Goal: Information Seeking & Learning: Learn about a topic

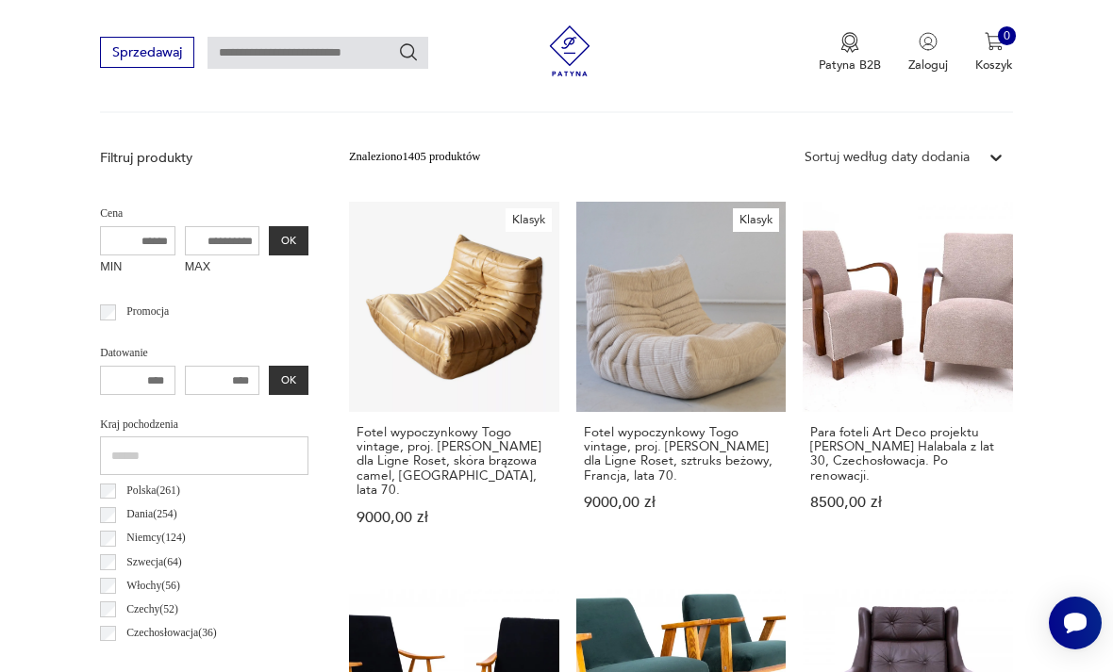
click at [124, 448] on input "text" at bounding box center [204, 456] width 208 height 39
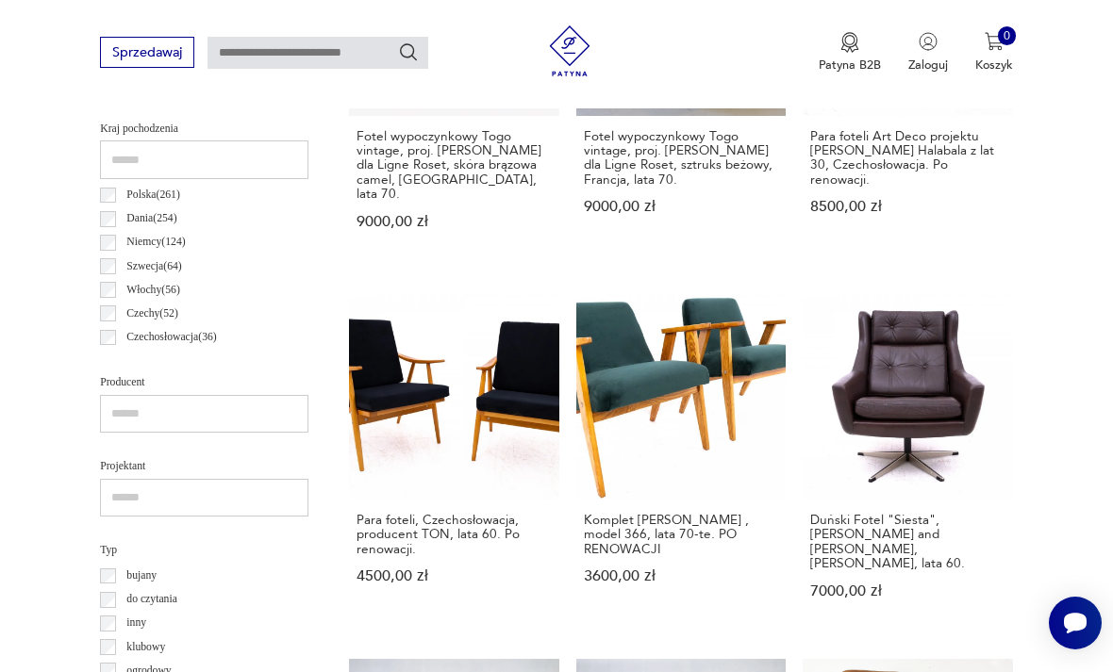
scroll to position [881, 0]
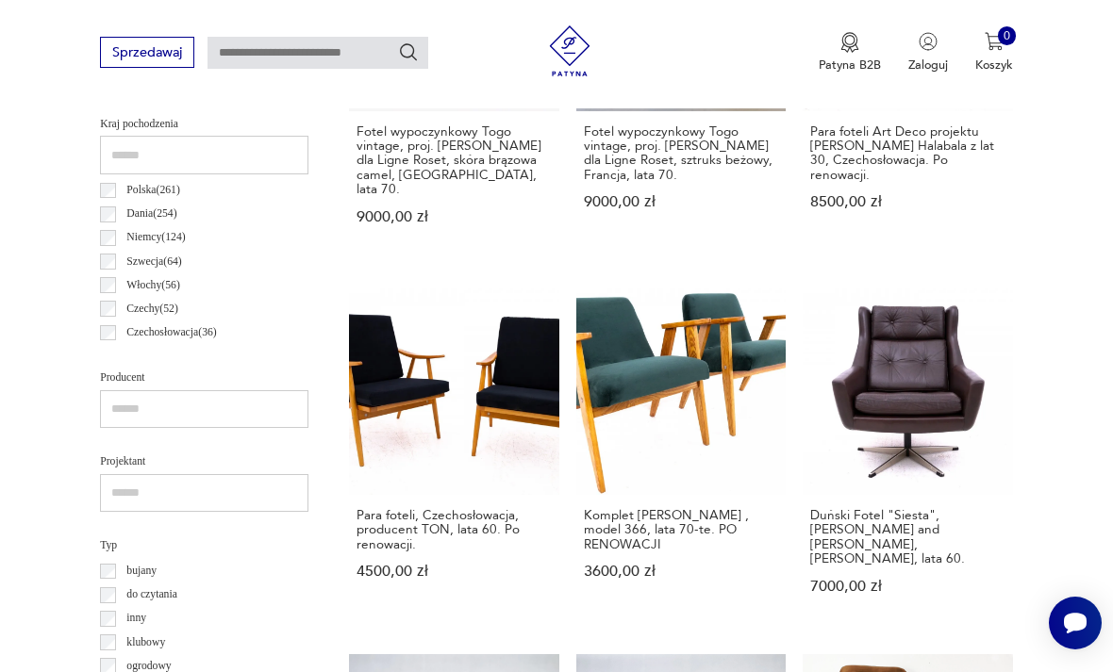
click at [134, 495] on input "text" at bounding box center [204, 493] width 208 height 39
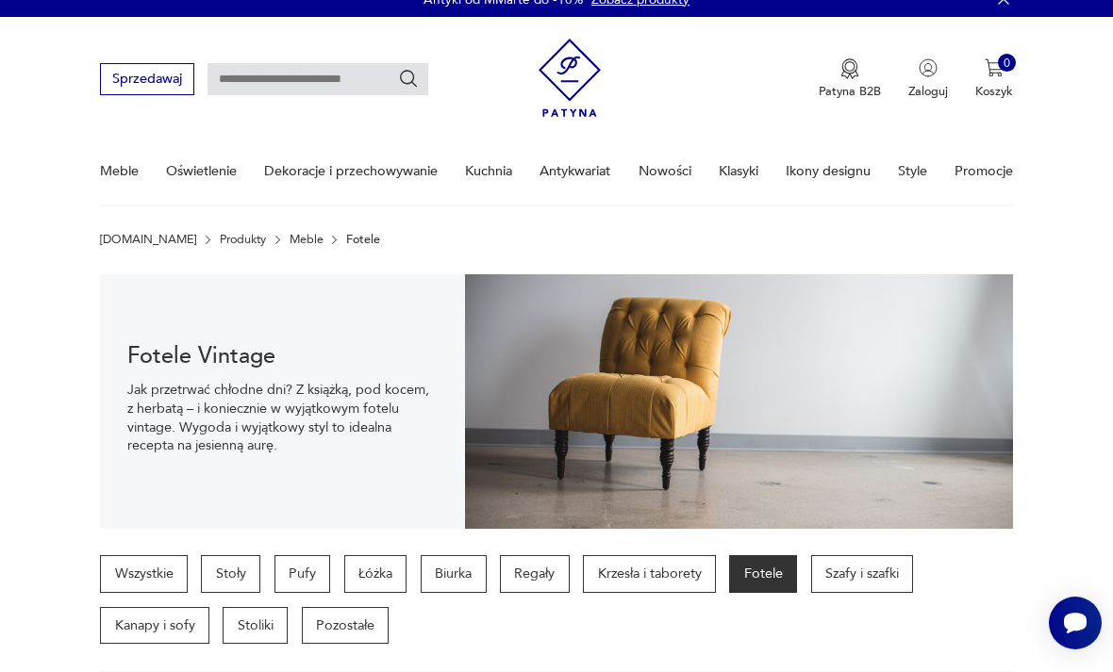
scroll to position [0, 0]
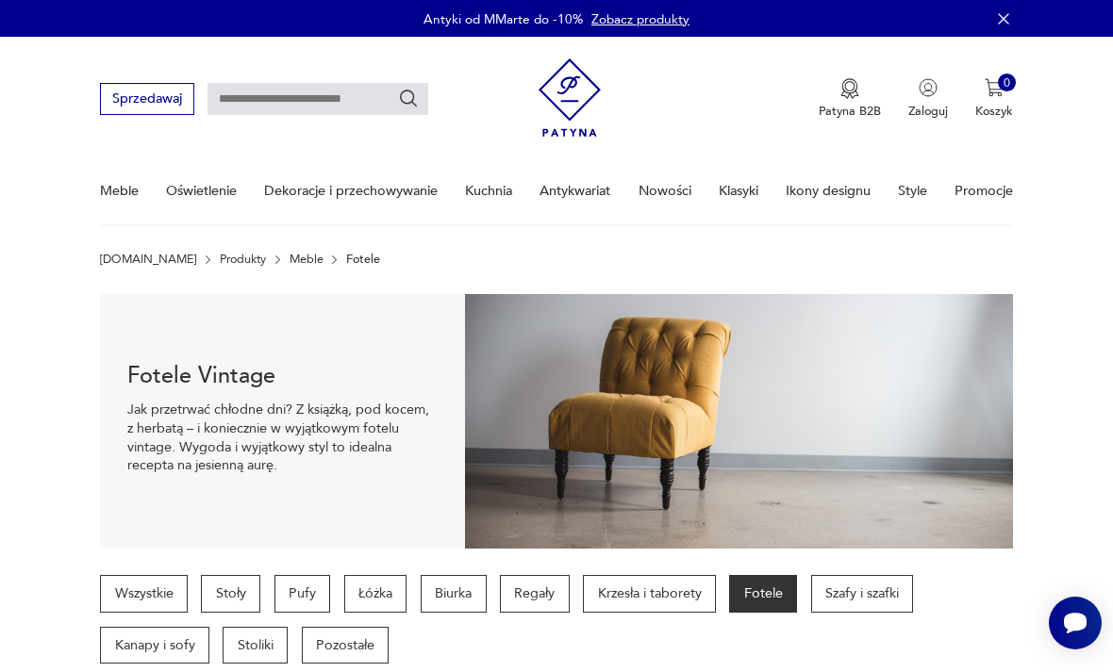
click at [771, 598] on p "Fotele" at bounding box center [763, 594] width 68 height 38
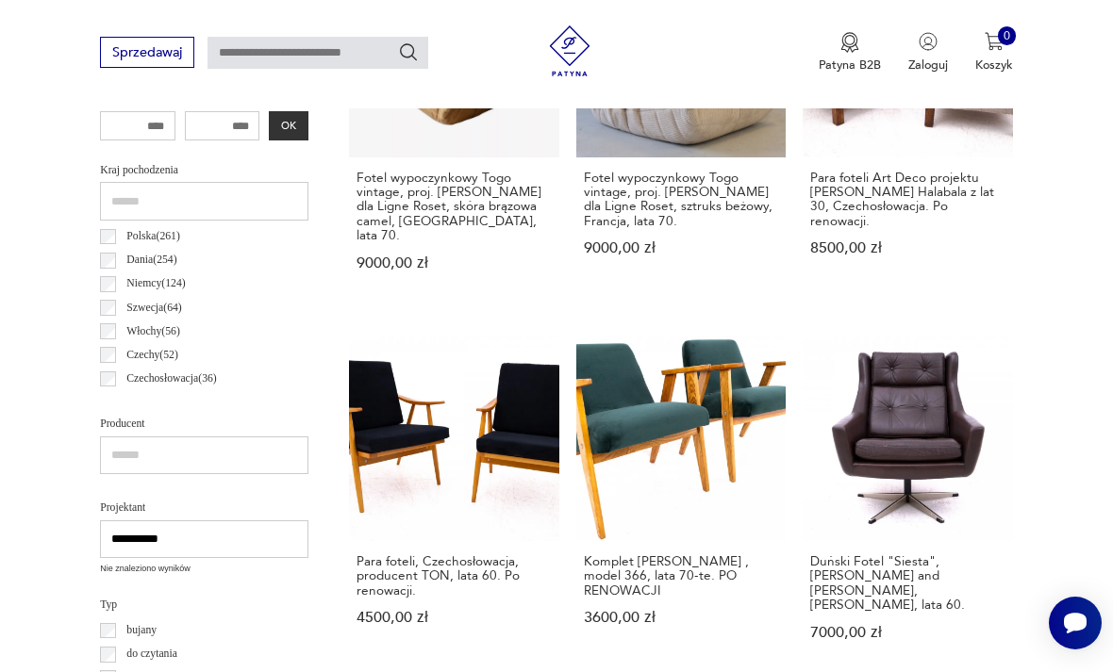
scroll to position [1148, 0]
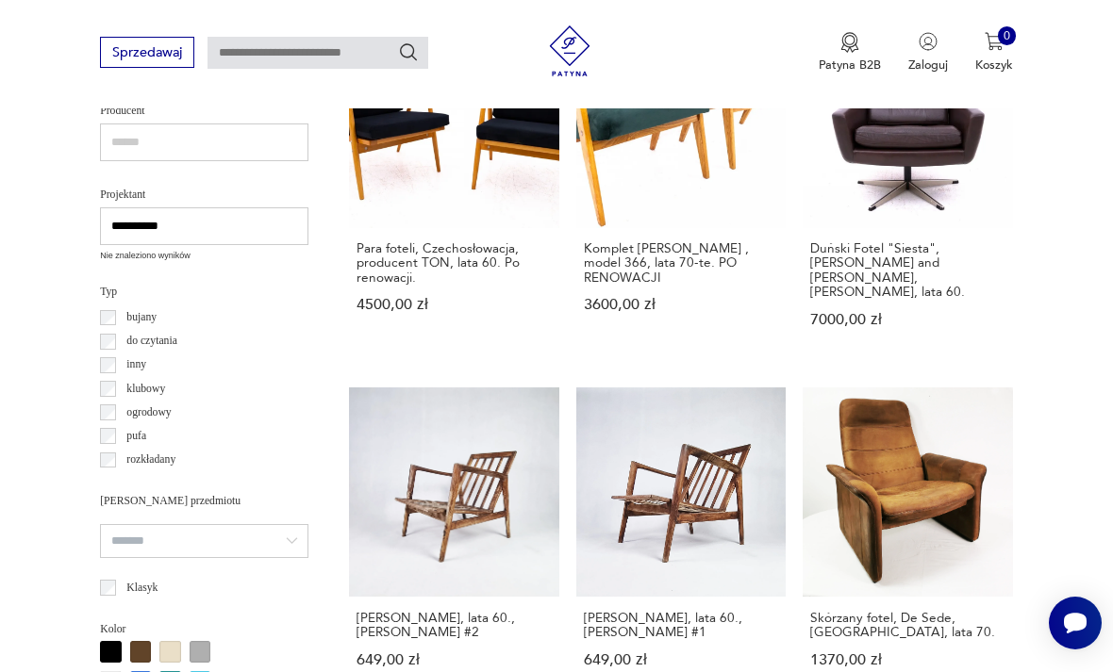
click at [192, 223] on input "**********" at bounding box center [204, 226] width 208 height 39
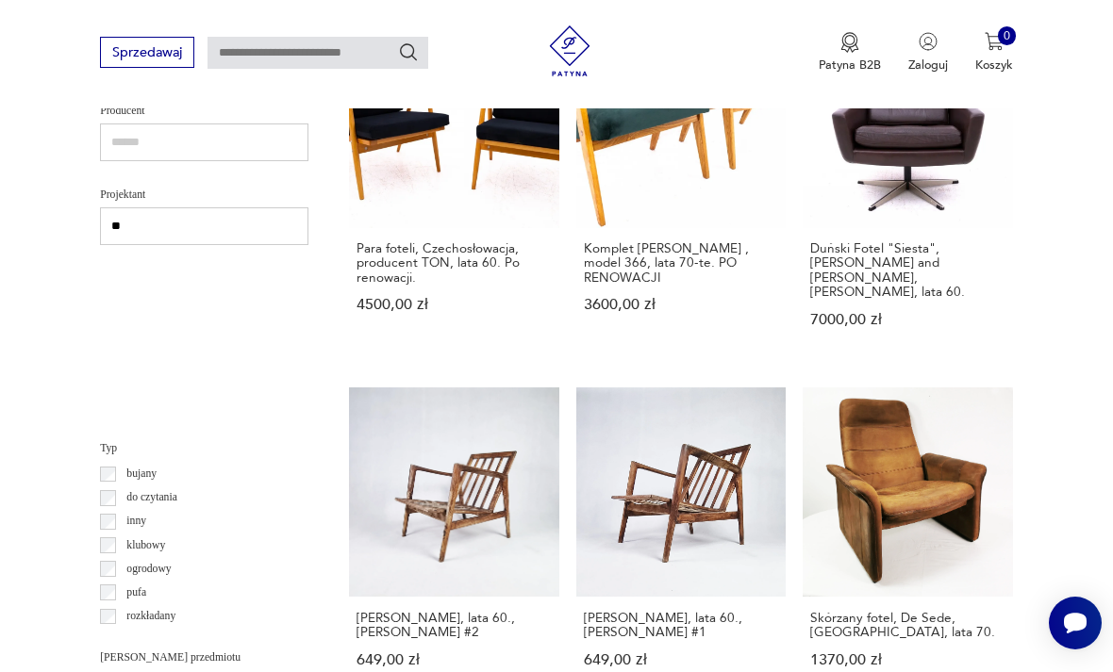
type input "*"
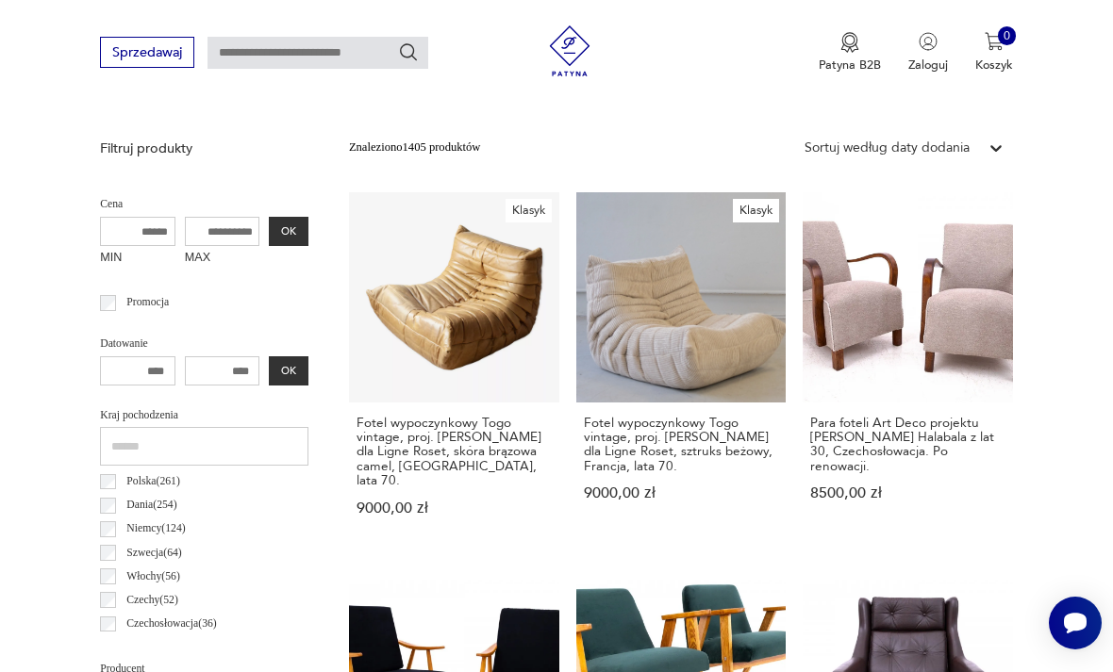
scroll to position [744, 0]
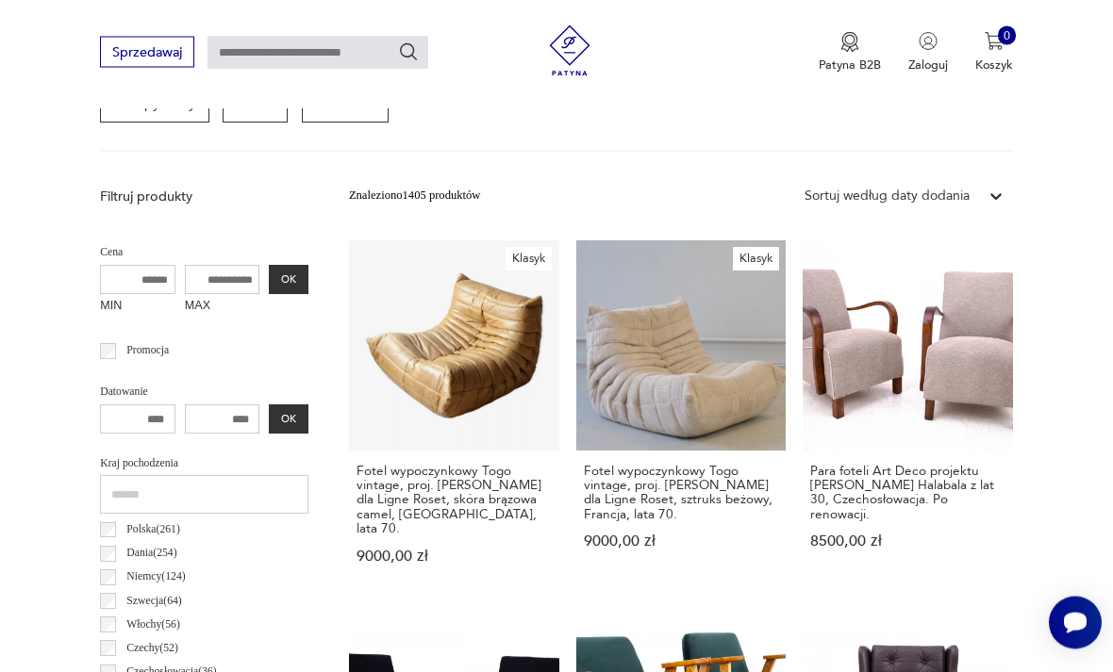
scroll to position [436, 0]
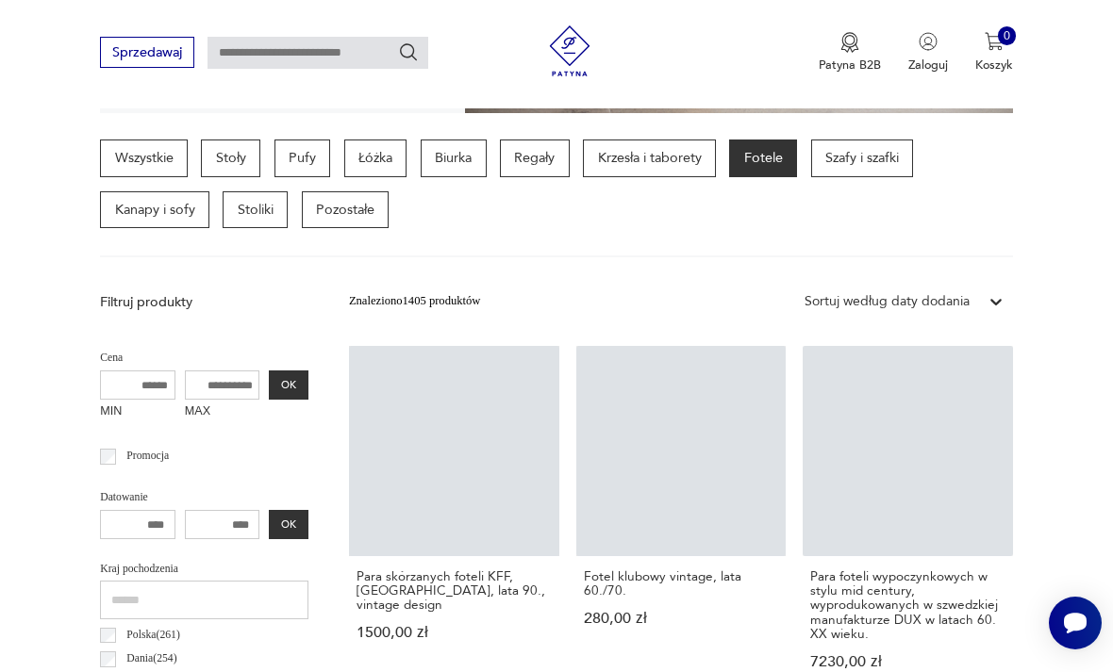
click at [272, 55] on input "text" at bounding box center [317, 53] width 221 height 32
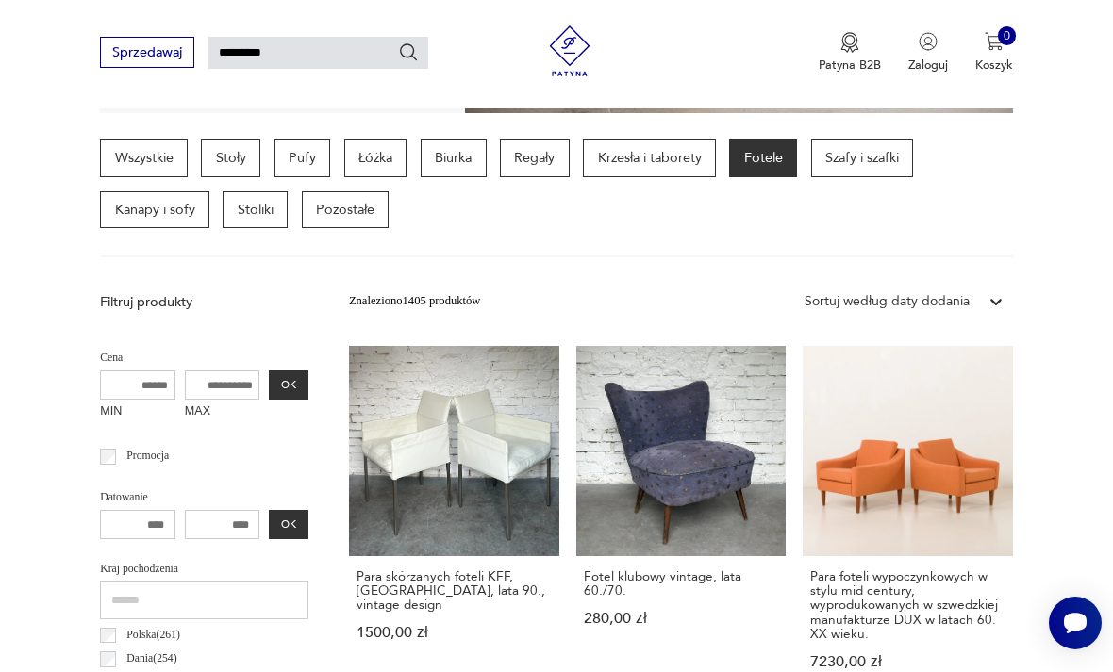
type input "**********"
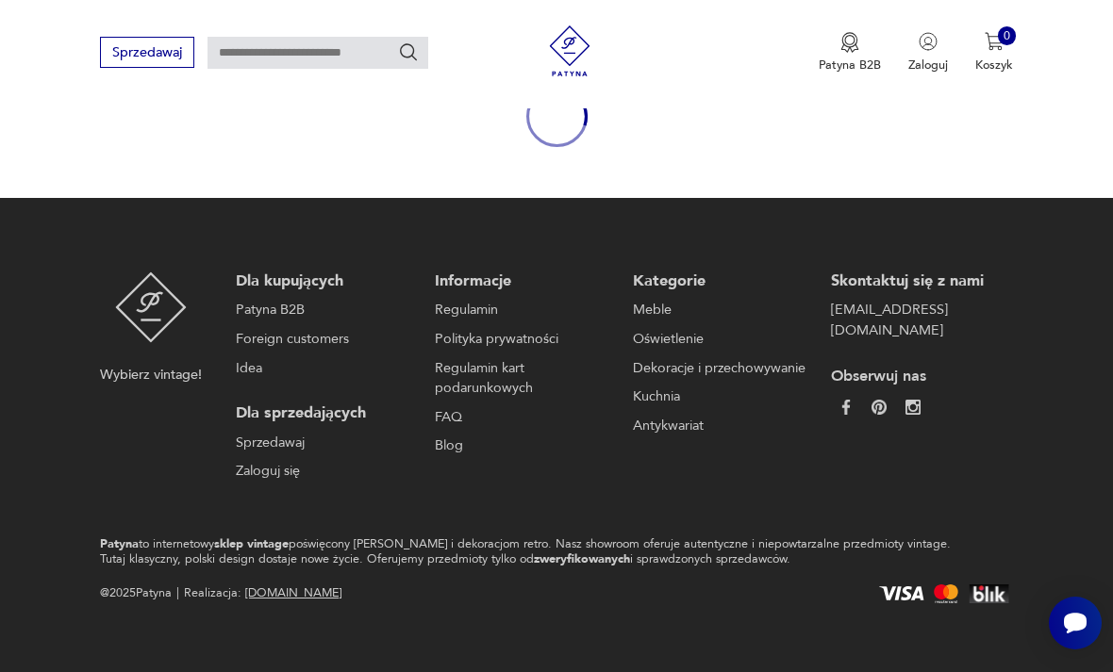
type input "**********"
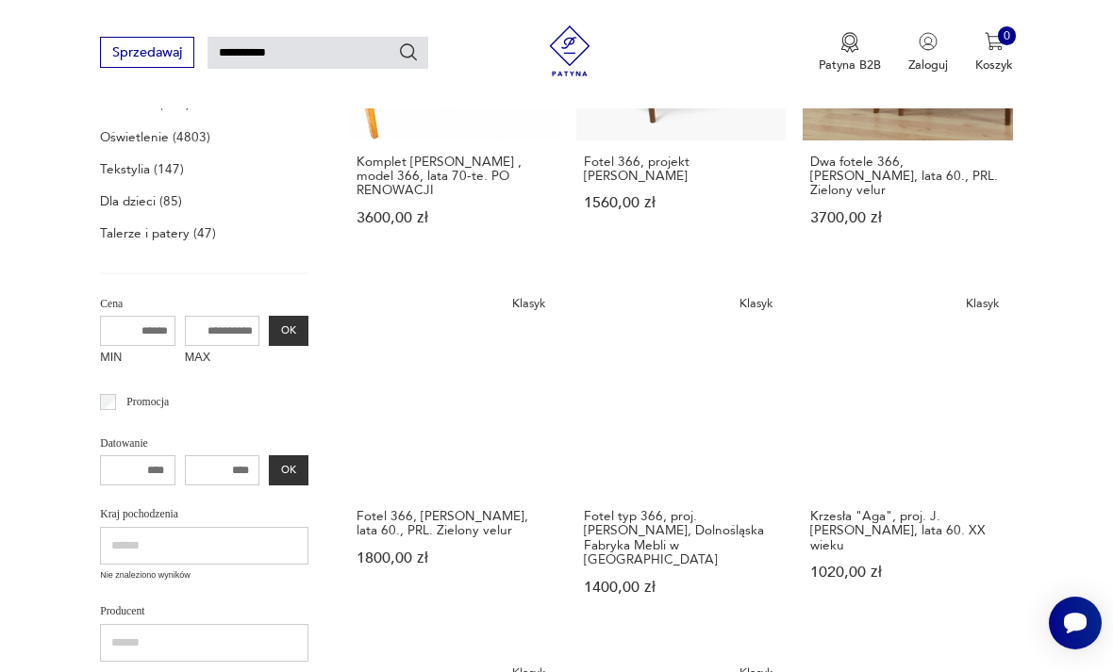
scroll to position [474, 0]
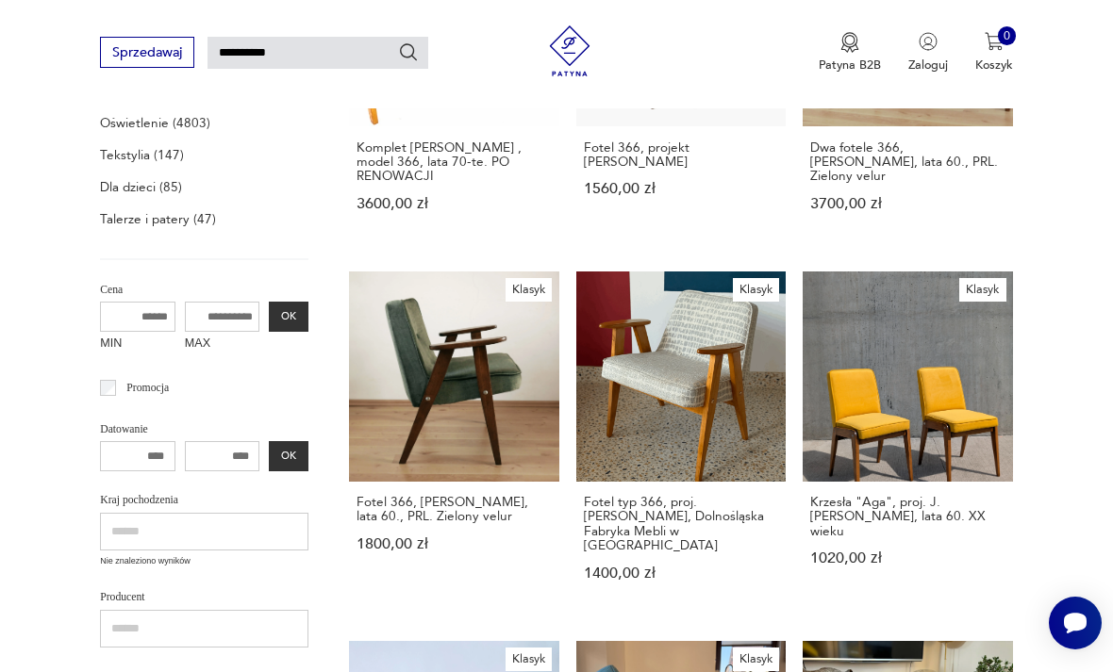
click at [584, 495] on h3 "Fotel typ 366, proj. [PERSON_NAME], Dolnośląska Fabryka Mebli w [GEOGRAPHIC_DAT…" at bounding box center [681, 524] width 194 height 58
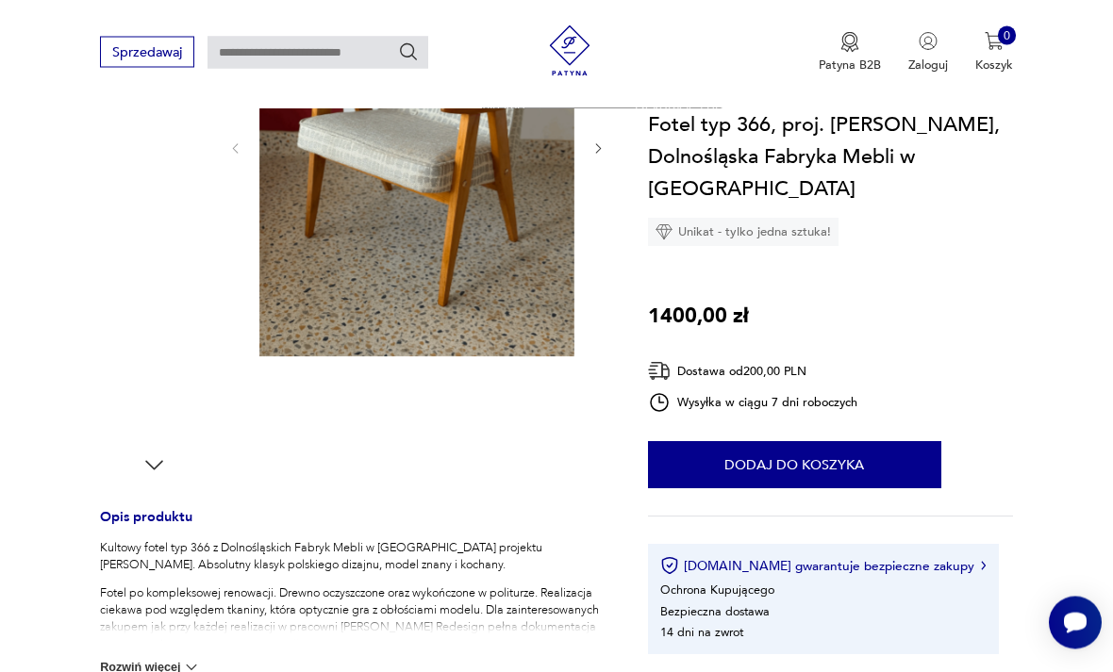
scroll to position [730, 0]
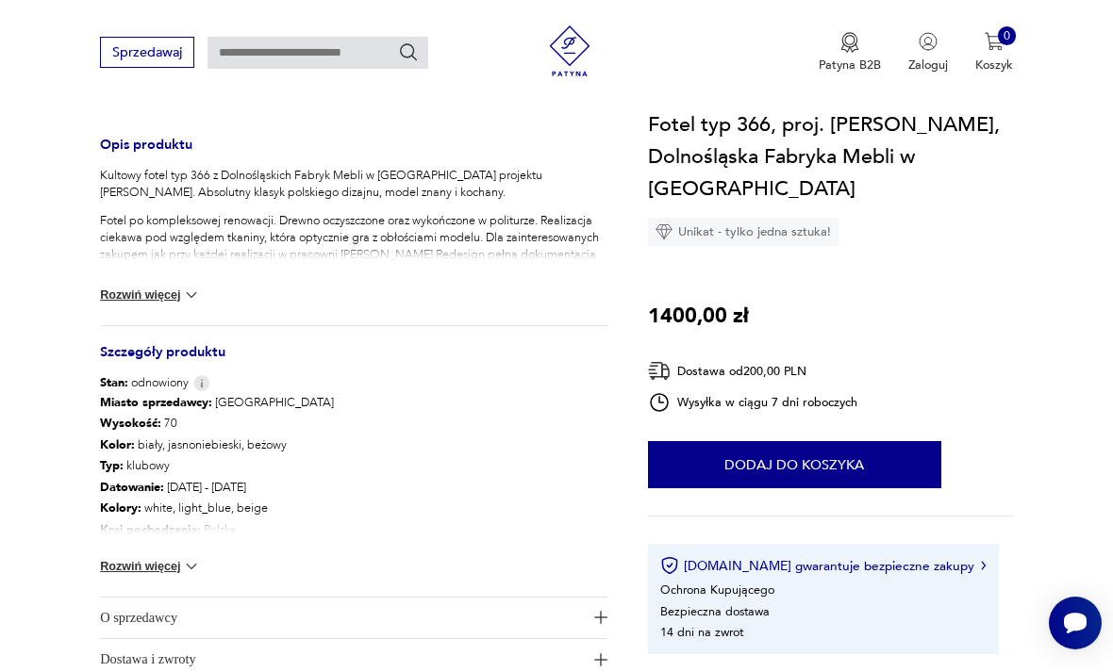
click at [127, 287] on button "Rozwiń więcej" at bounding box center [150, 295] width 101 height 19
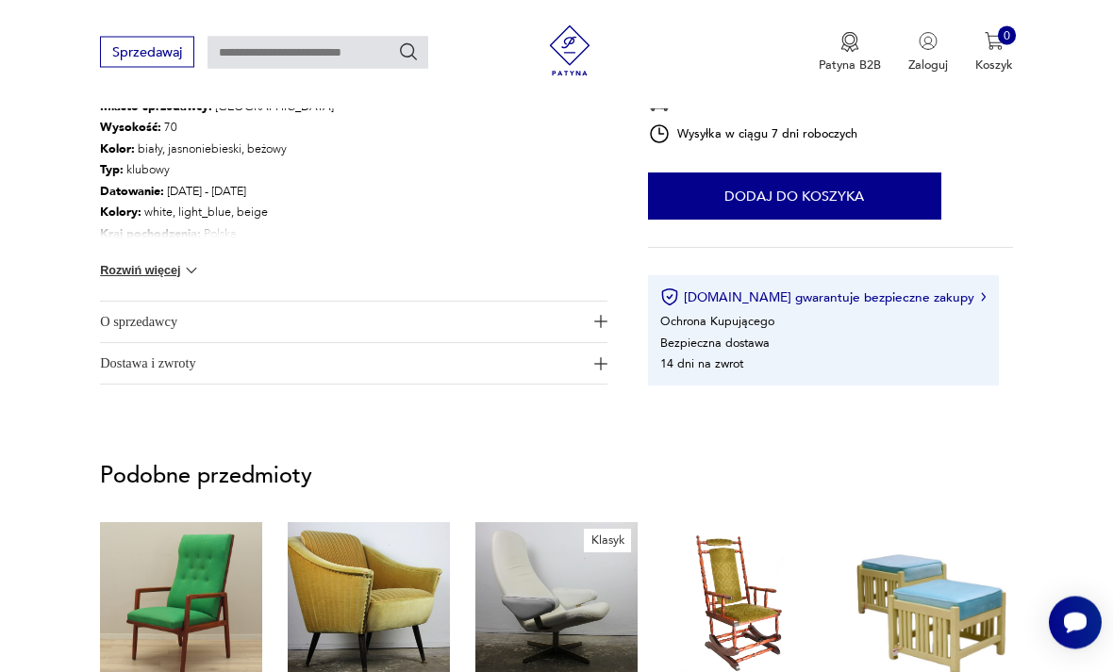
click at [124, 270] on button "Rozwiń więcej" at bounding box center [150, 271] width 101 height 19
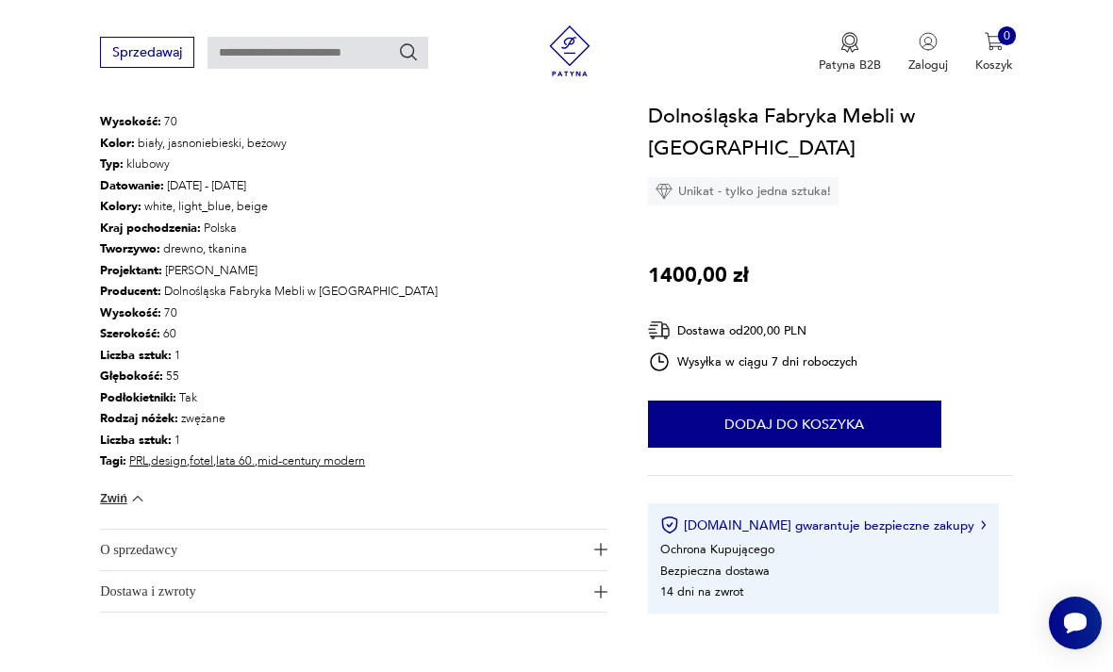
scroll to position [1064, 0]
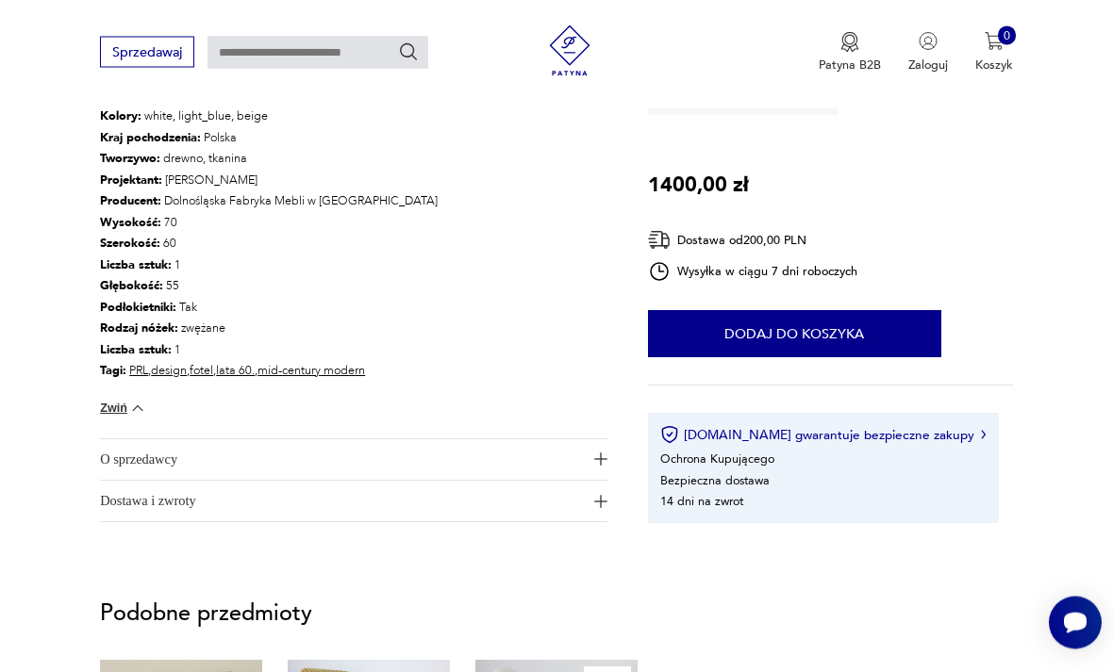
click at [127, 488] on span "Dostawa i zwroty" at bounding box center [342, 502] width 484 height 41
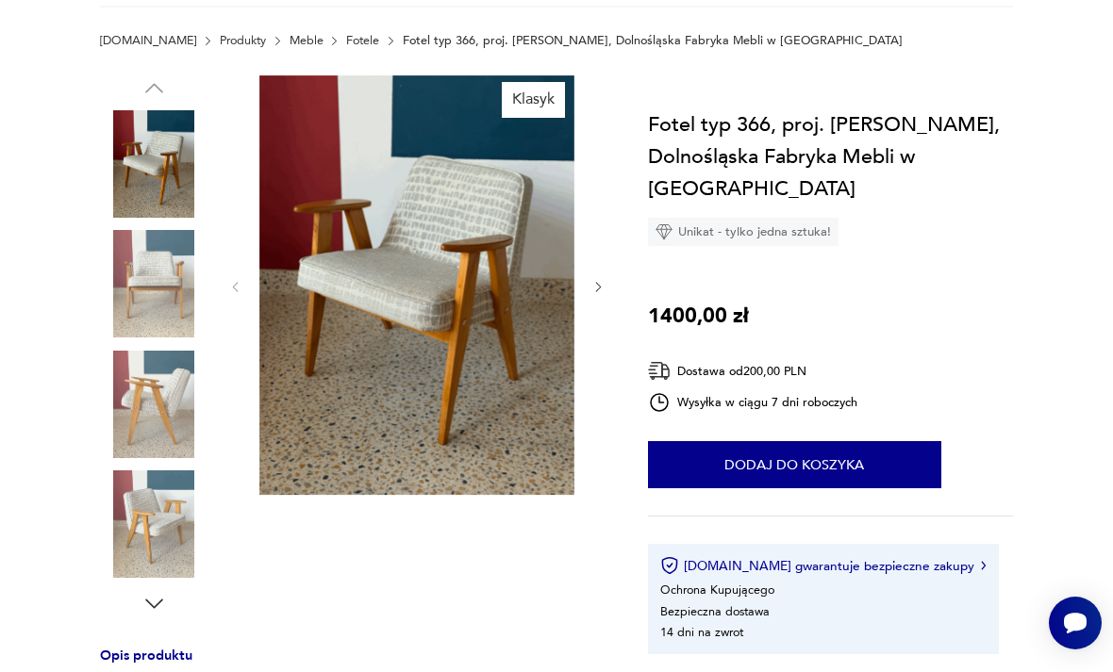
scroll to position [112, 0]
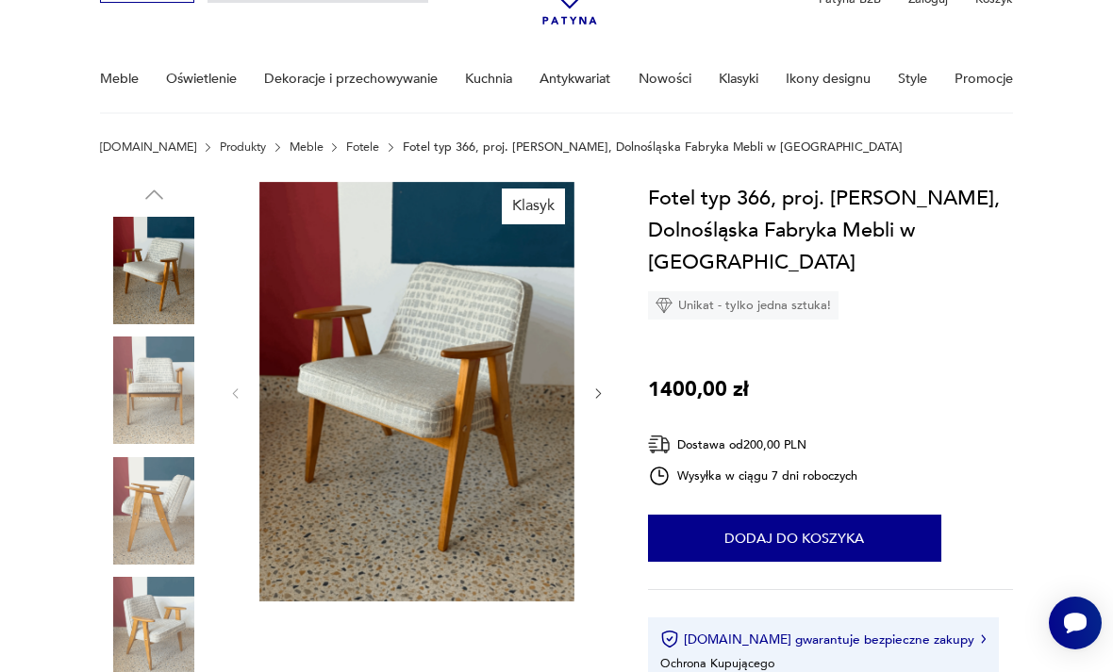
click at [321, 403] on img at bounding box center [416, 392] width 315 height 420
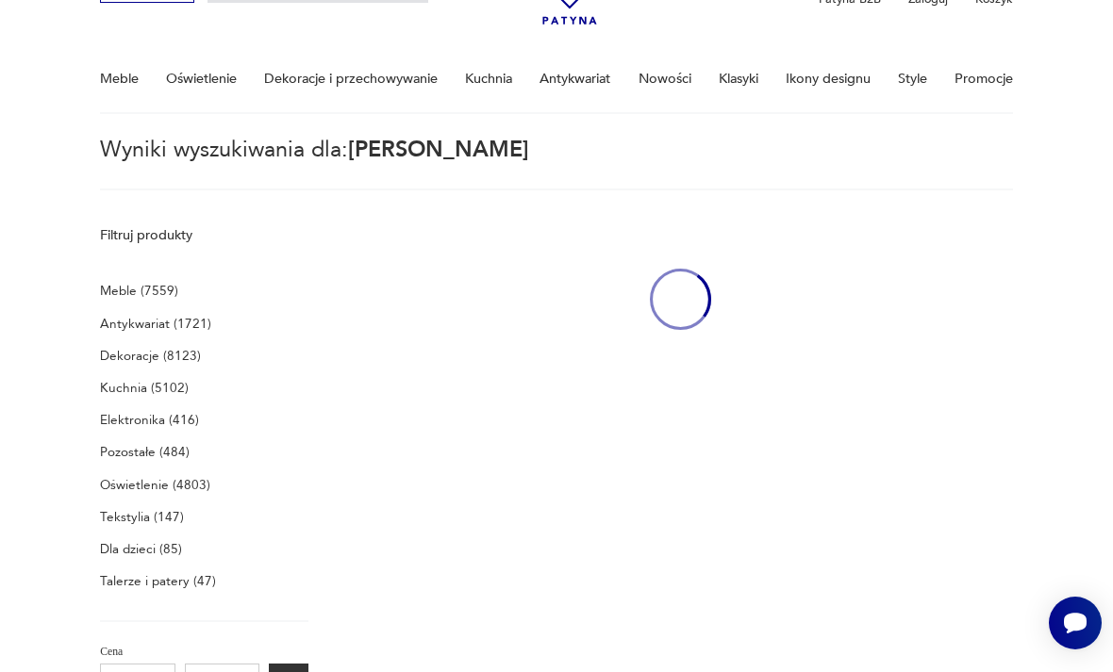
type input "**********"
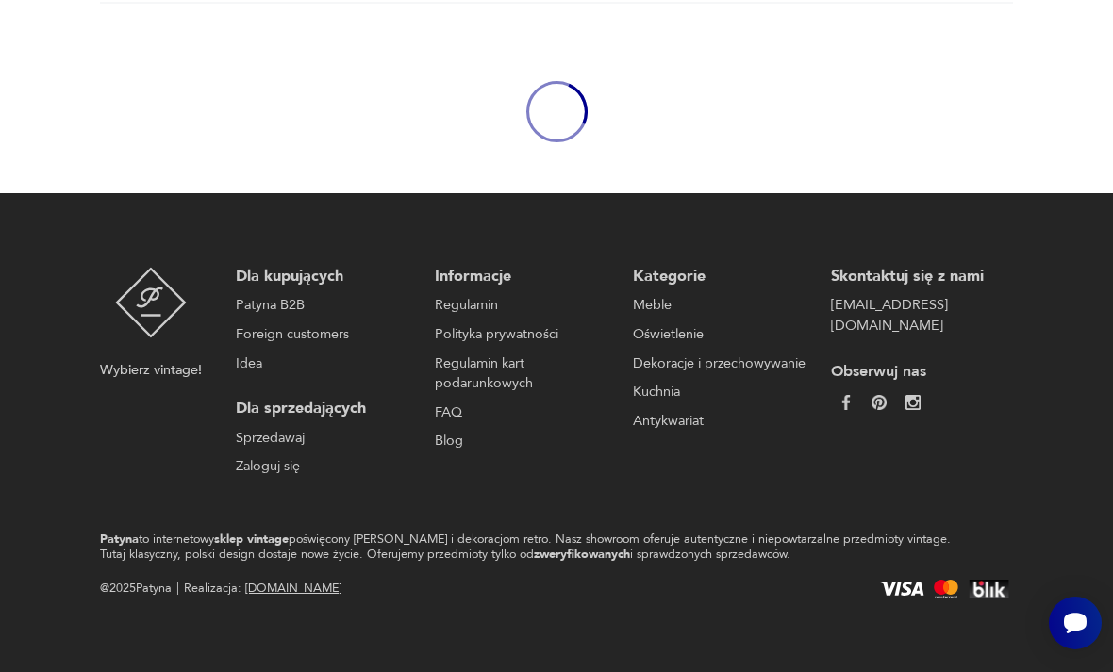
scroll to position [218, 0]
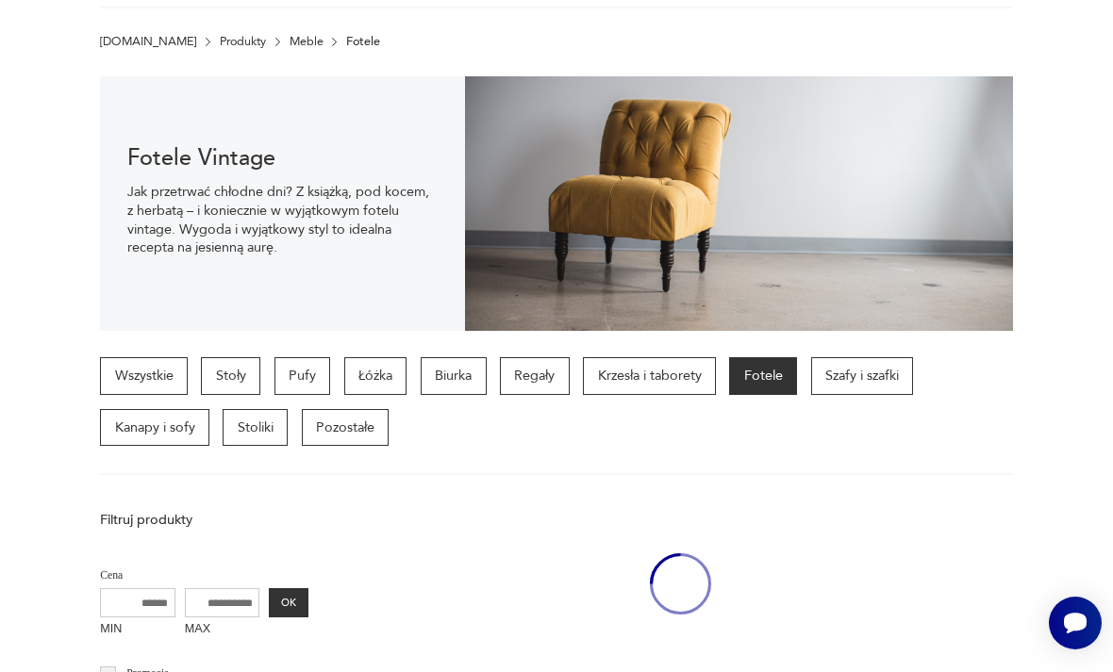
scroll to position [436, 0]
